Goal: Task Accomplishment & Management: Manage account settings

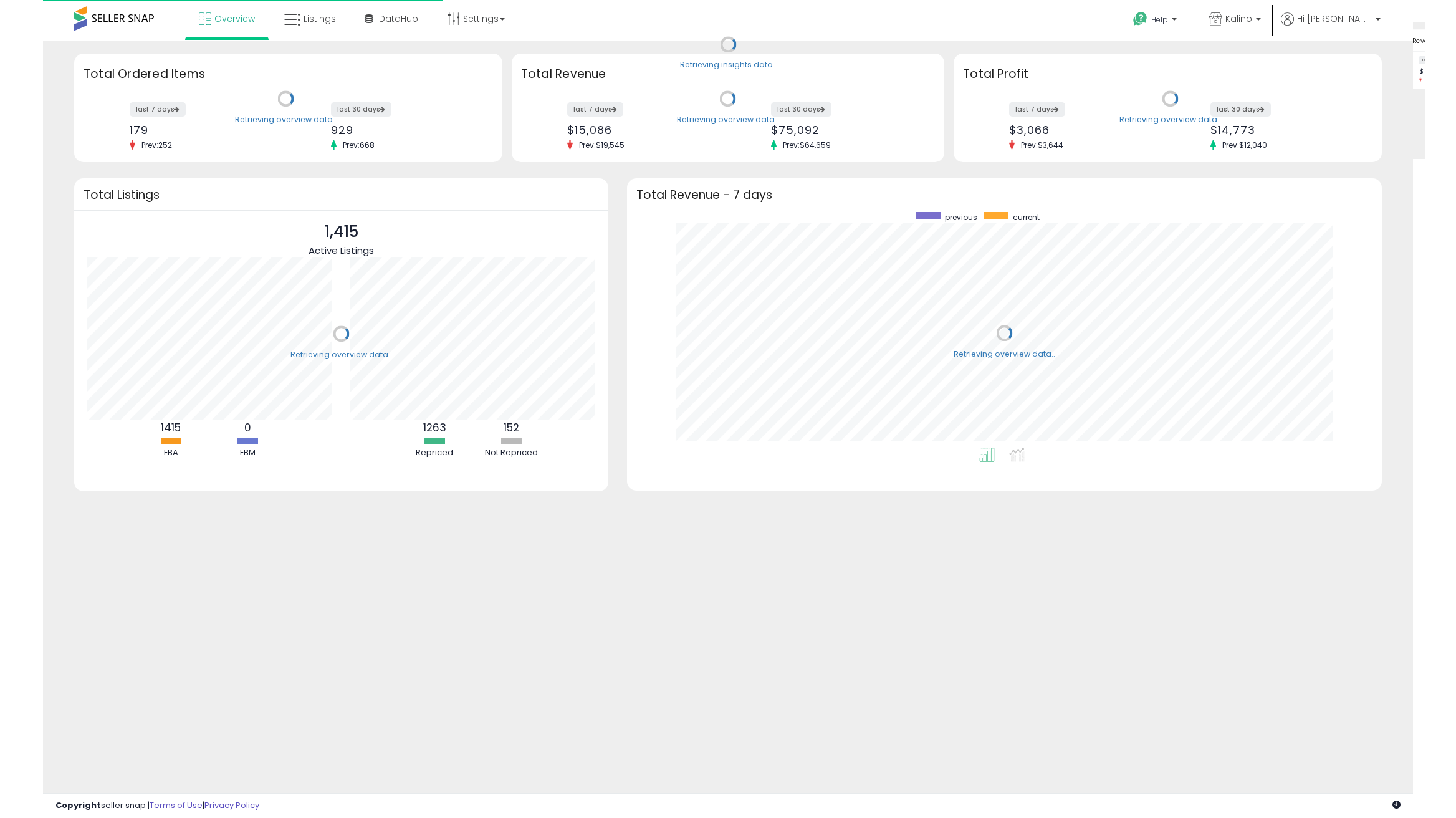
scroll to position [235, 731]
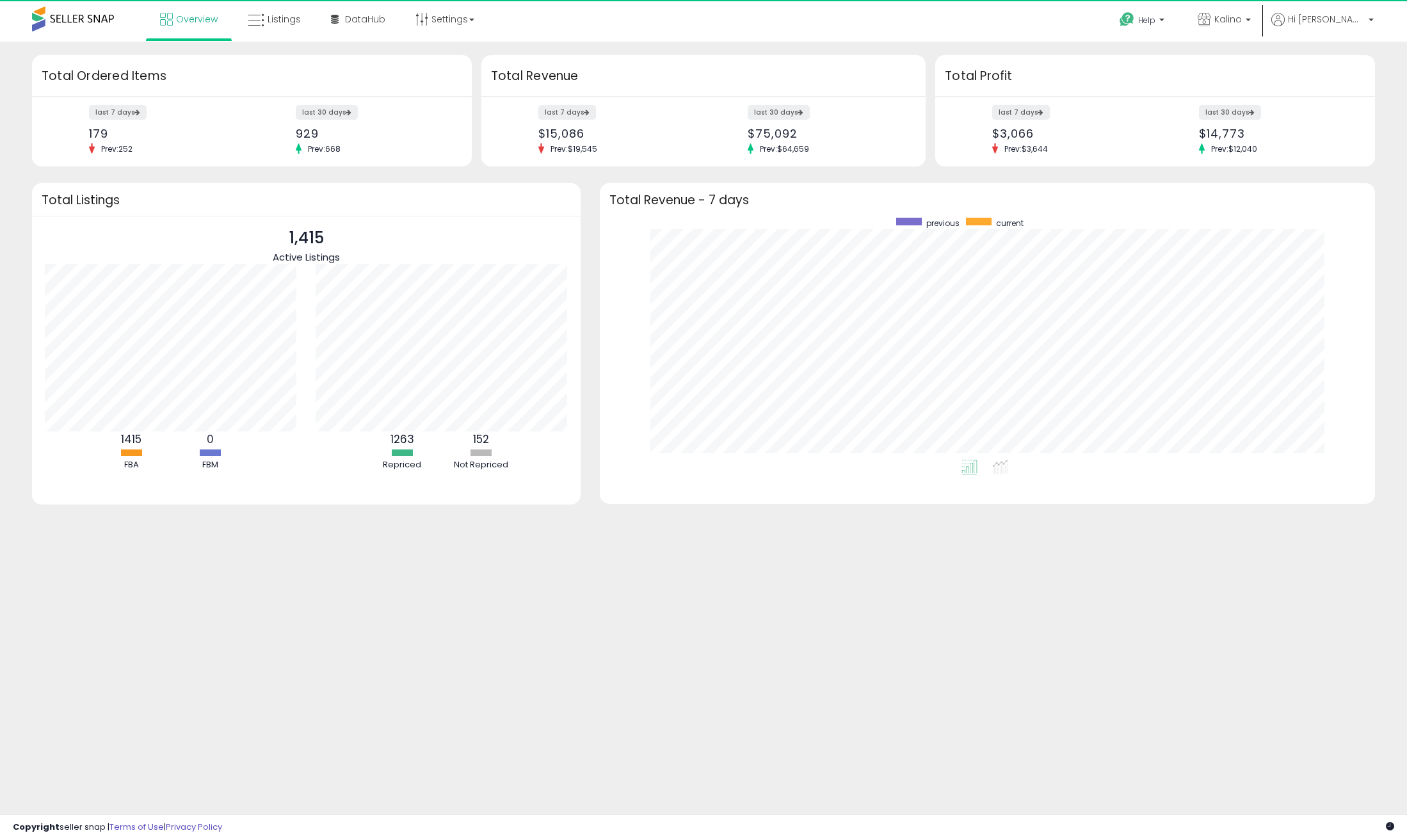
click at [696, 14] on div "Overview Listings" at bounding box center [456, 27] width 932 height 55
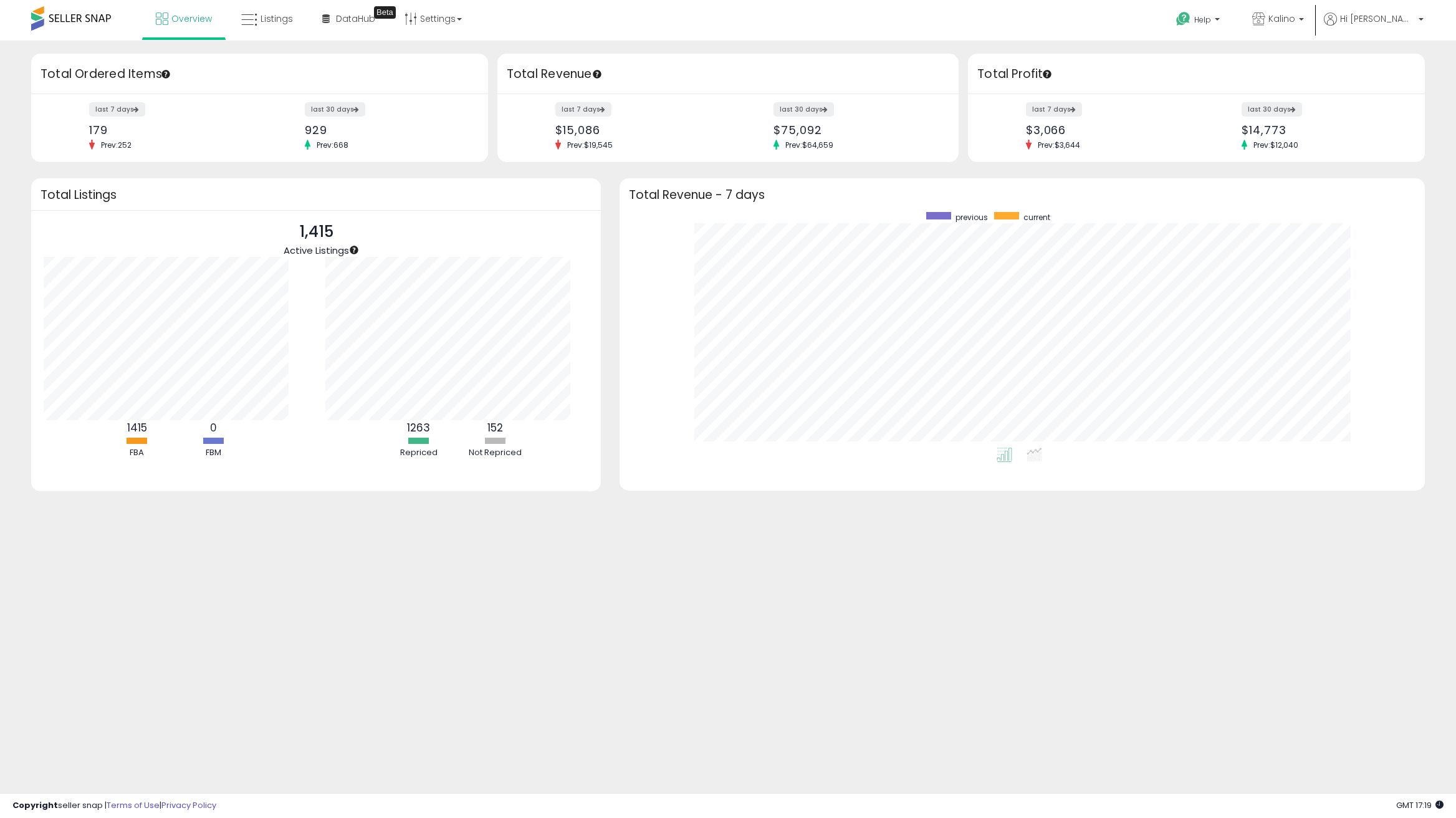
scroll to position [235, 780]
click at [278, 25] on link "Listings" at bounding box center [266, 19] width 70 height 37
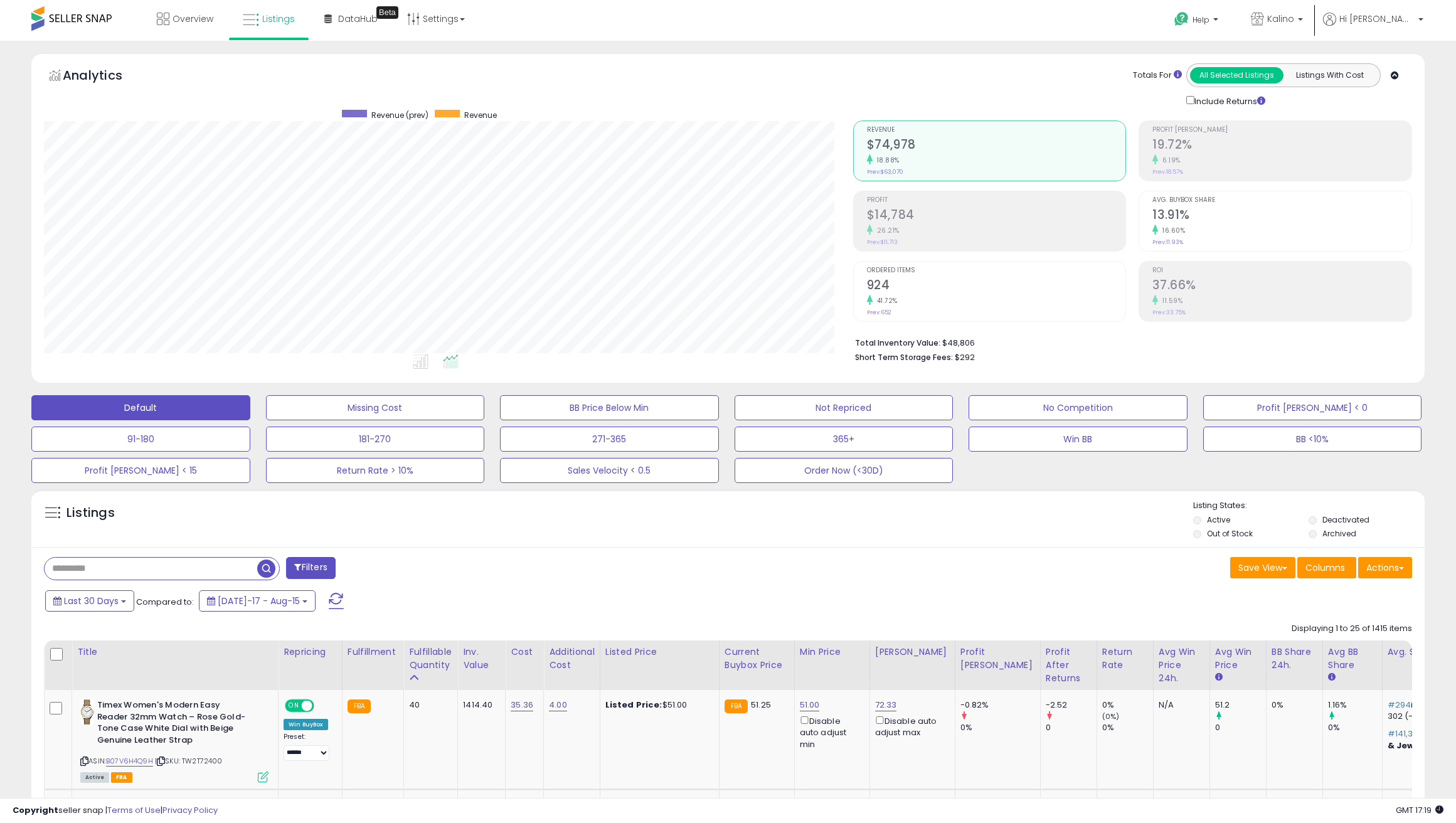
scroll to position [257, 809]
click at [443, 532] on div "Listings" at bounding box center [727, 520] width 1393 height 42
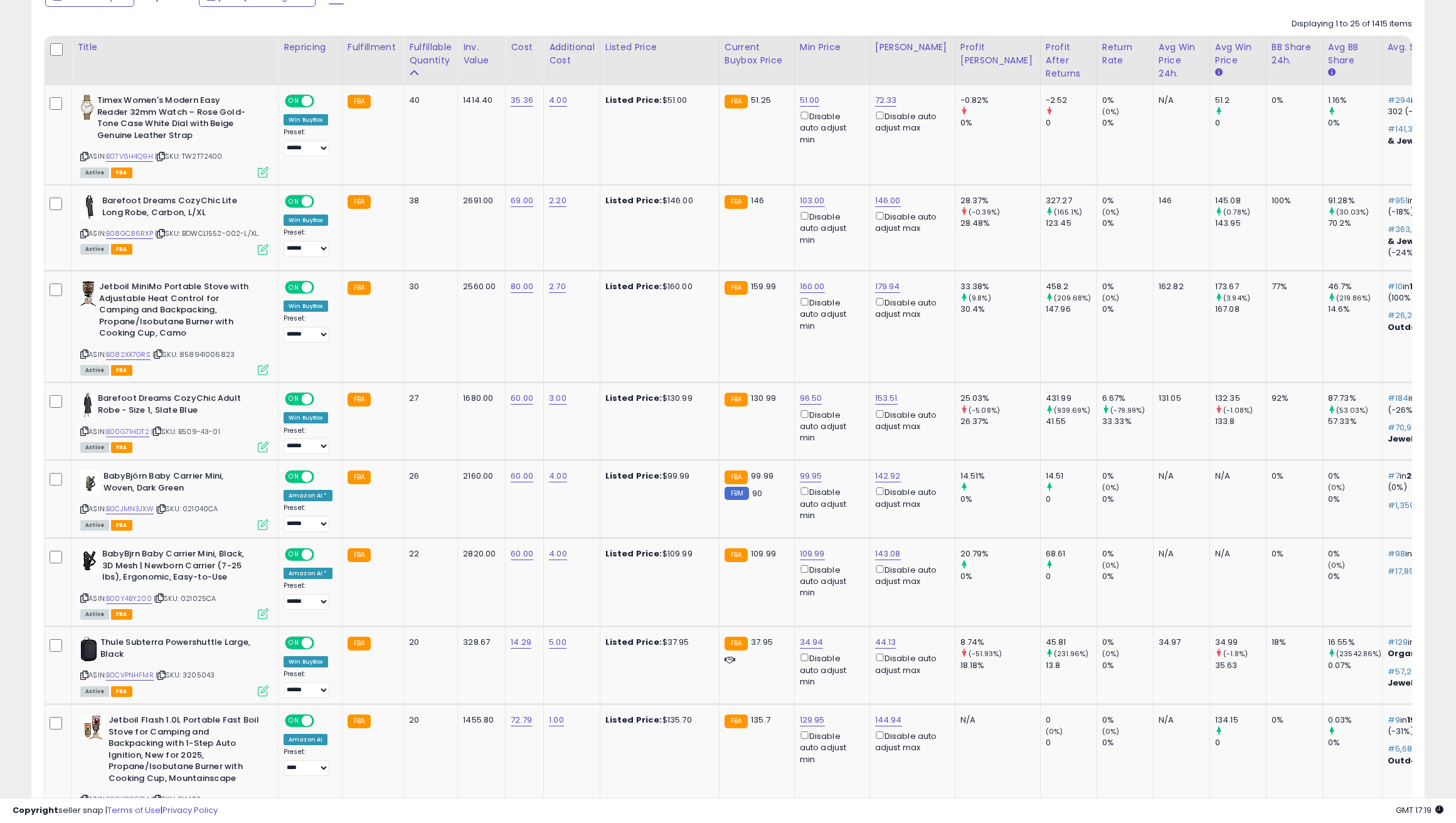
scroll to position [627, 0]
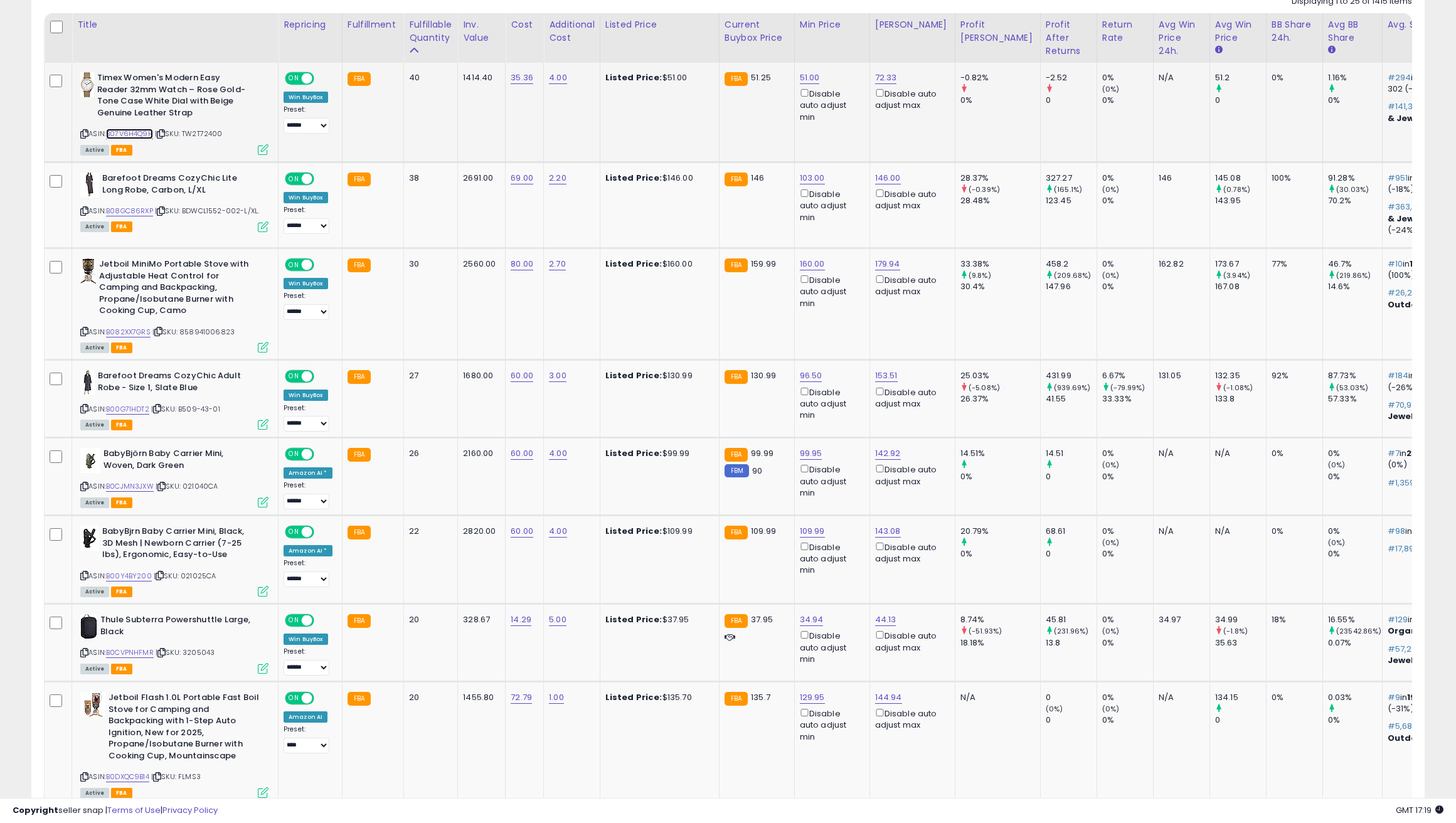
click at [128, 131] on link "B07V6H4Q9H" at bounding box center [129, 133] width 47 height 10
click at [637, 118] on td "Listed Price: $51.00" at bounding box center [659, 112] width 119 height 99
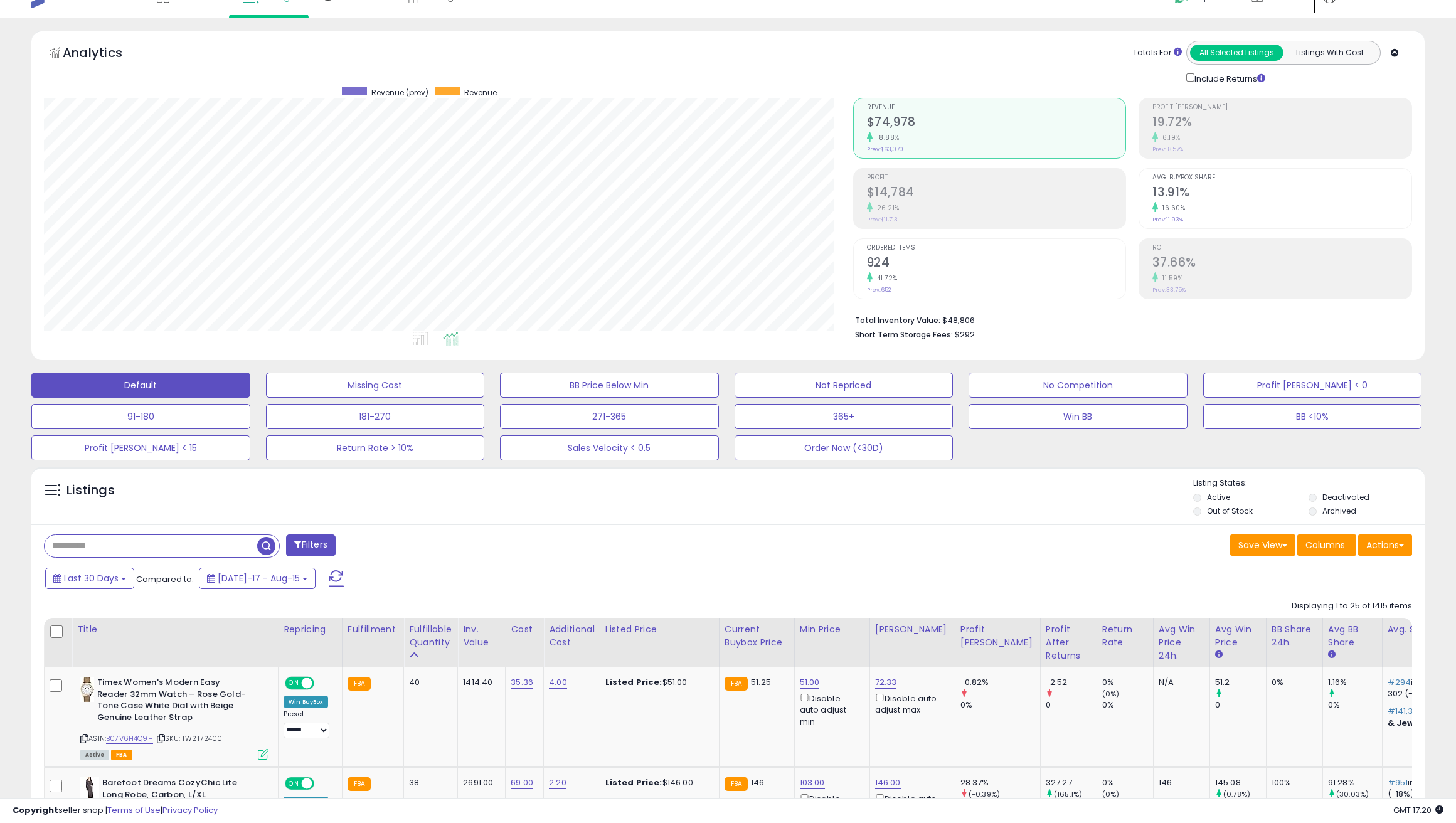
scroll to position [0, 0]
